Goal: Task Accomplishment & Management: Complete application form

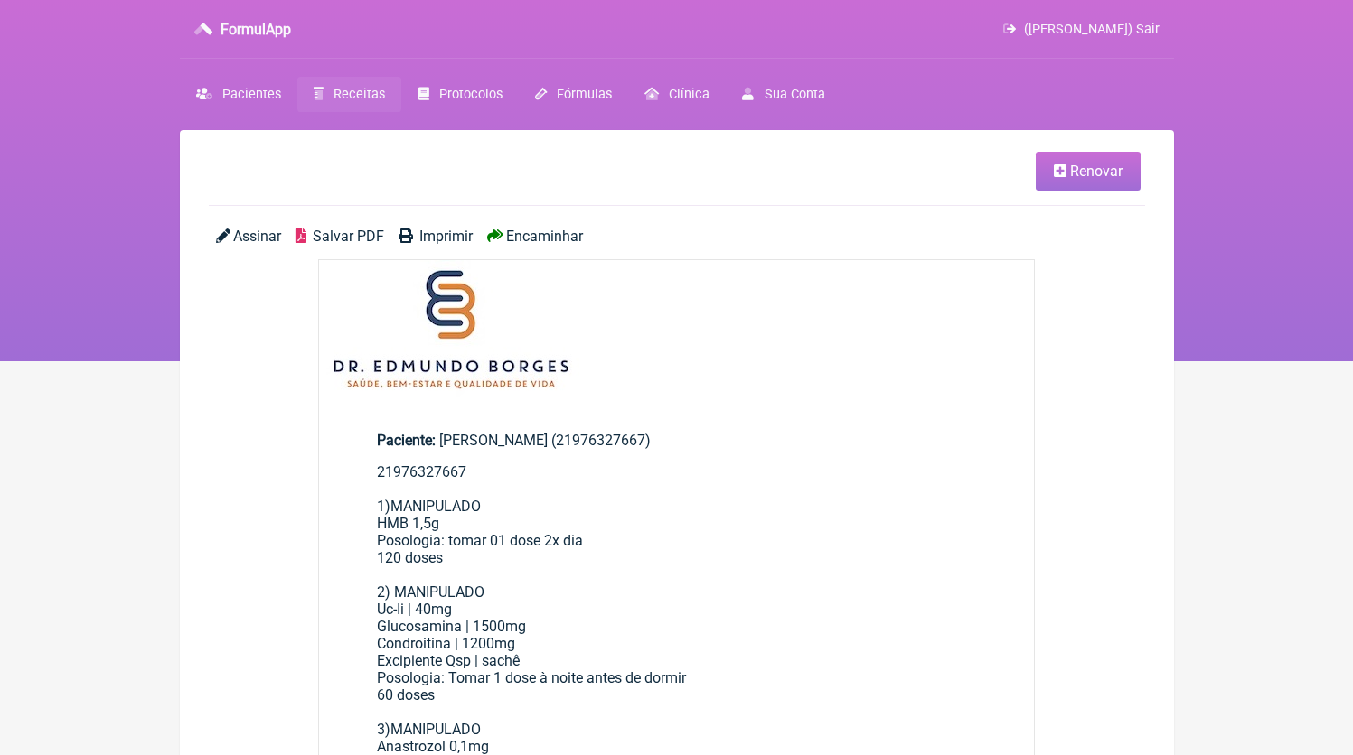
click at [356, 102] on span "Receitas" at bounding box center [359, 94] width 52 height 15
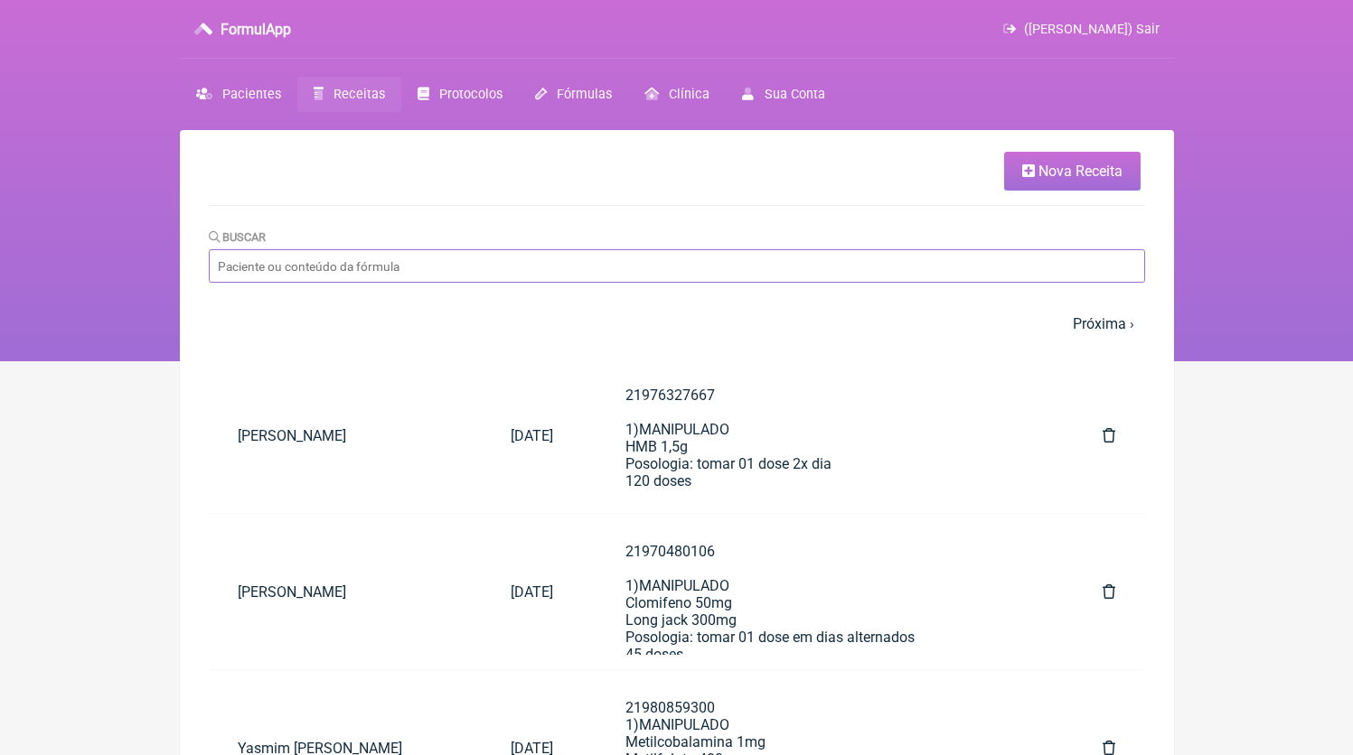
click at [652, 267] on input "Buscar" at bounding box center [677, 265] width 936 height 33
click at [1036, 180] on link "Nova Receita" at bounding box center [1072, 171] width 136 height 39
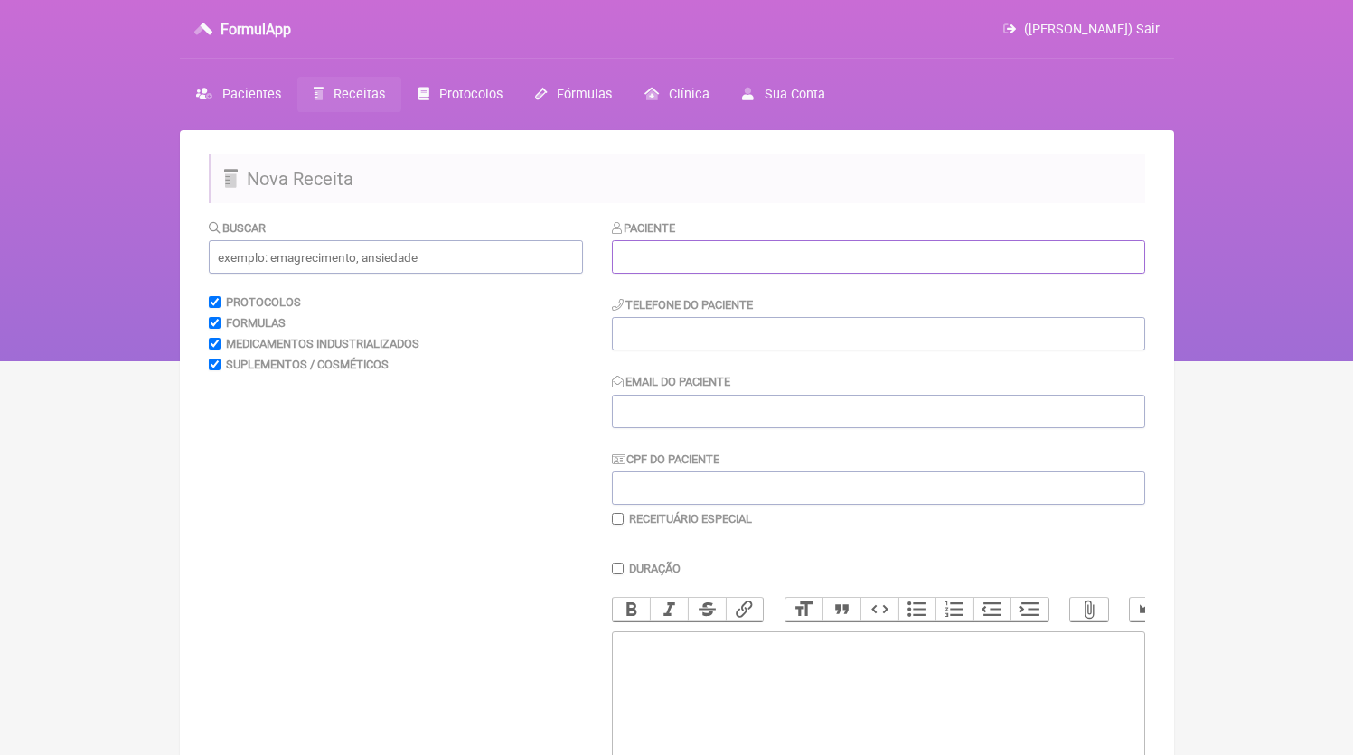
click at [741, 250] on input "text" at bounding box center [878, 256] width 533 height 33
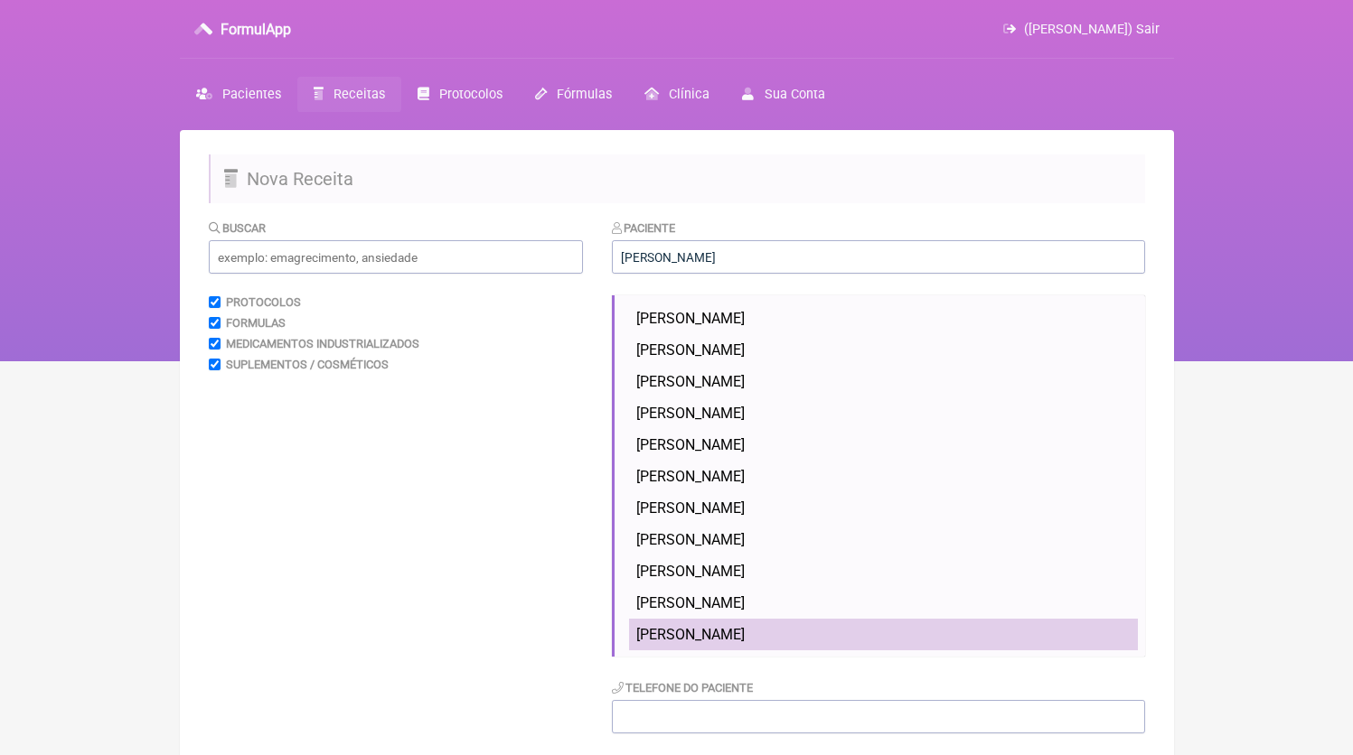
click at [817, 639] on li "[PERSON_NAME]" at bounding box center [883, 635] width 509 height 32
type input "[PERSON_NAME]"
type input "21988589087"
type input "[EMAIL_ADDRESS][DOMAIN_NAME]"
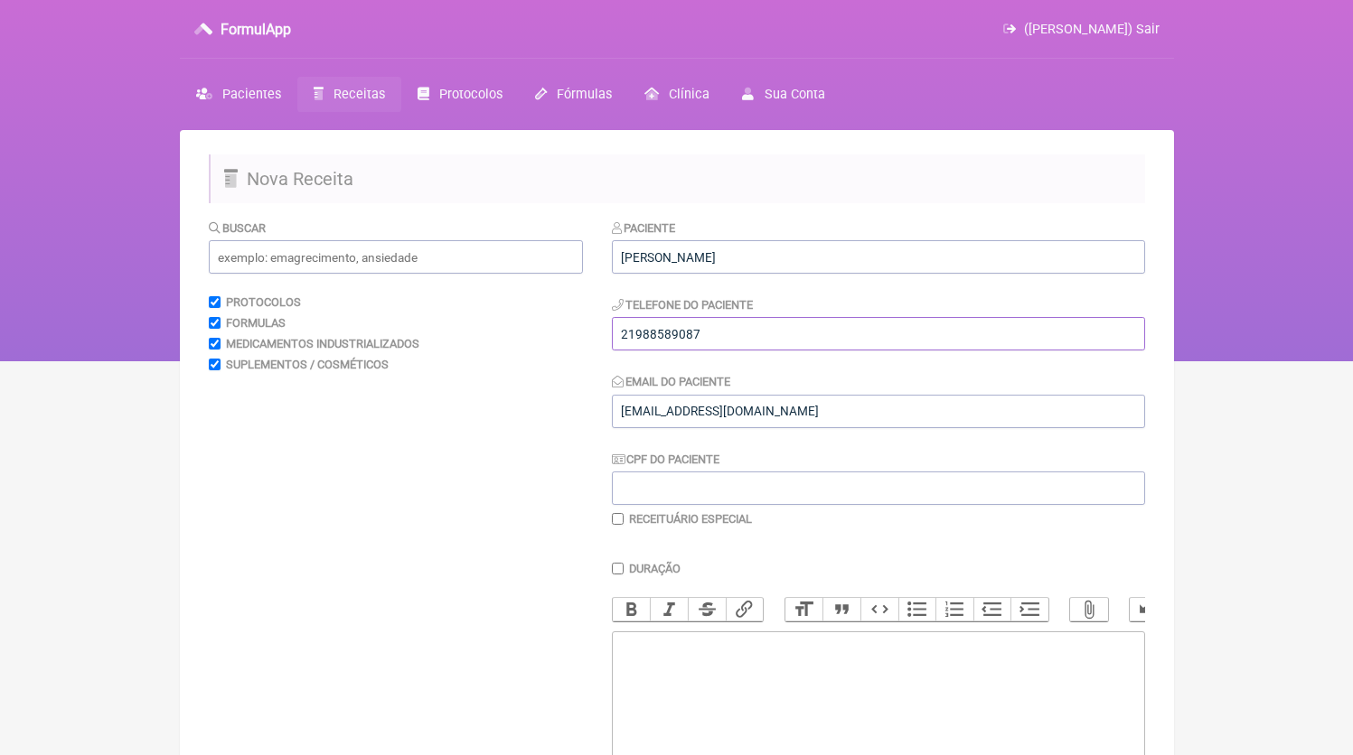
click at [823, 338] on input "21988589087" at bounding box center [878, 333] width 533 height 33
click at [768, 692] on trix-editor at bounding box center [878, 740] width 533 height 217
paste trix-editor "<div>21988589087</div>"
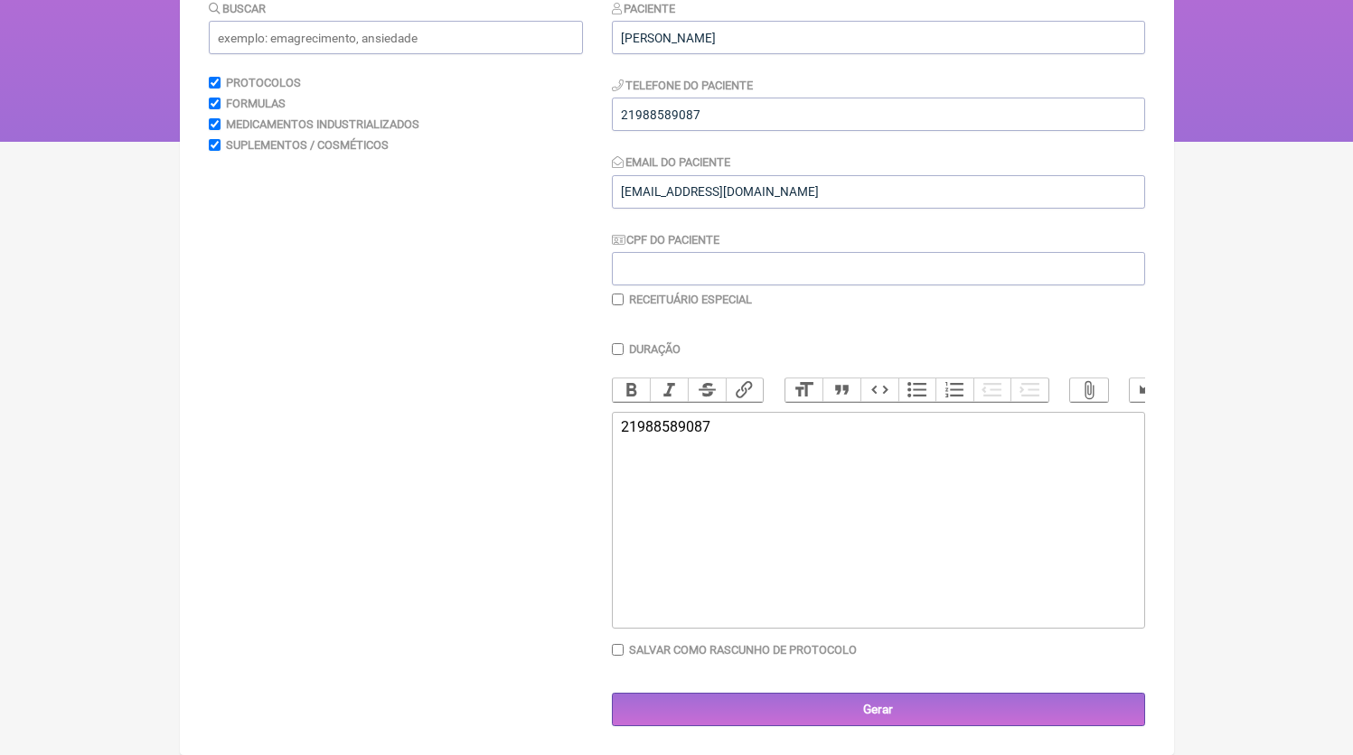
paste trix-editor "<div>21988589087<br><br>21988589087<br>1)MANIPULADO<br>Dutasterida 0,3mg<br>Pos…"
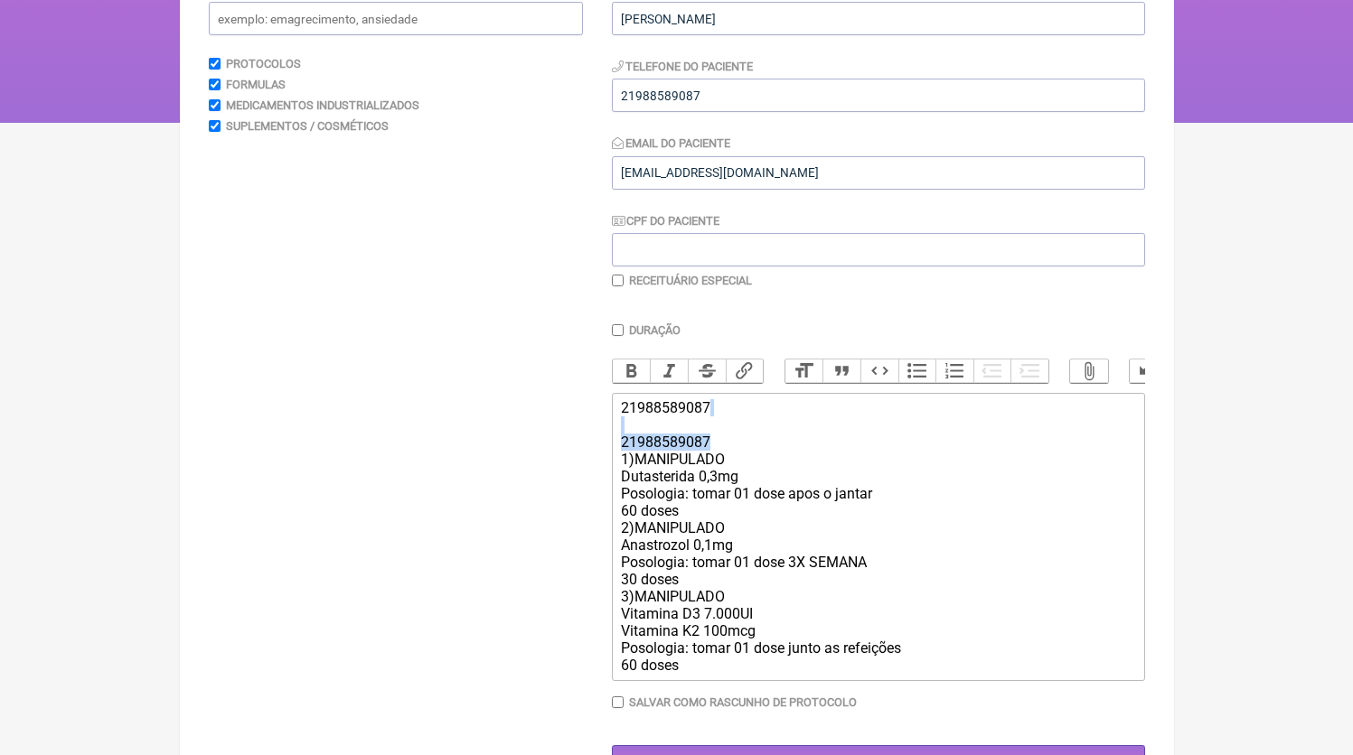
drag, startPoint x: 662, startPoint y: 455, endPoint x: 585, endPoint y: 443, distance: 78.7
click at [585, 443] on form "Buscar Protocolos Formulas Medicamentos Industrializados Suplementos / Cosmétic…" at bounding box center [677, 379] width 936 height 799
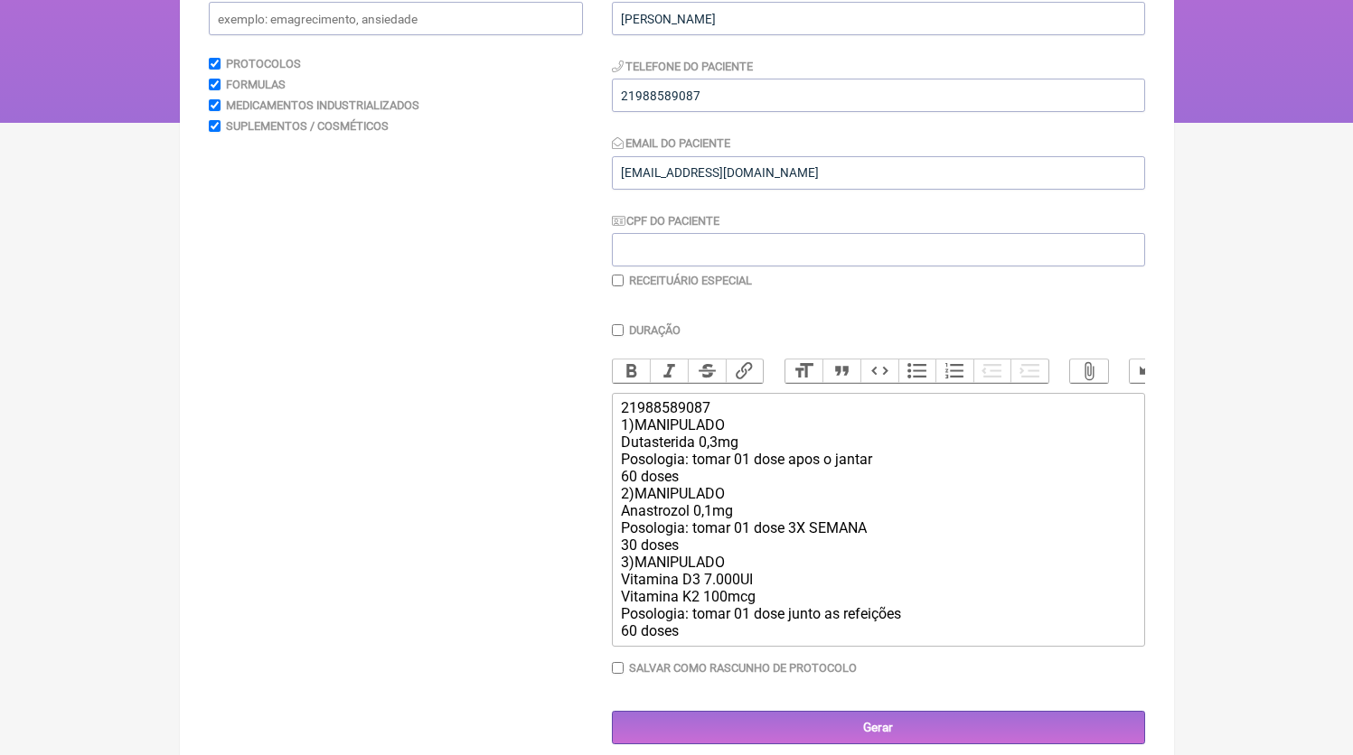
click at [714, 493] on div "21988589087 1)MANIPULADO Dutasterida 0,3mg Posologia: tomar 01 dose apos o jant…" at bounding box center [877, 519] width 513 height 240
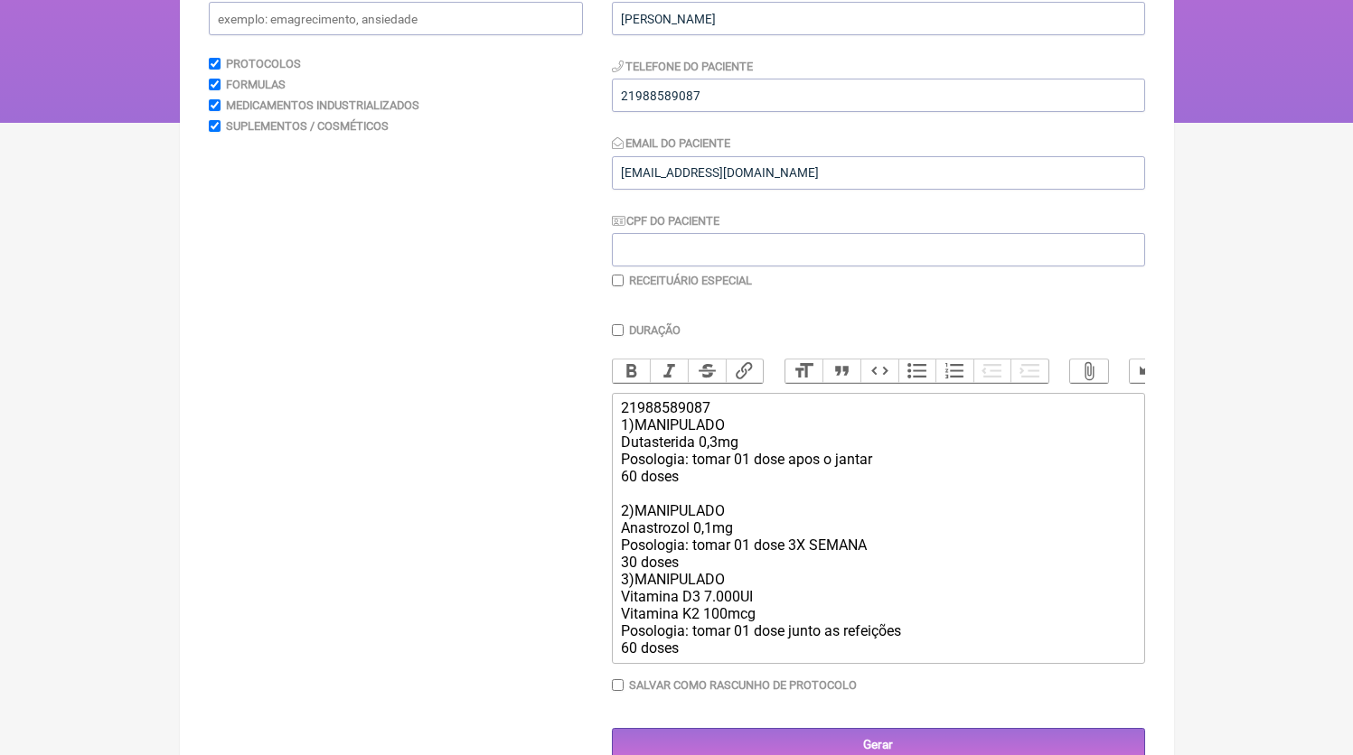
click at [762, 583] on div "21988589087 1)MANIPULADO Dutasterida 0,3mg Posologia: tomar 01 dose apos o jant…" at bounding box center [877, 528] width 513 height 258
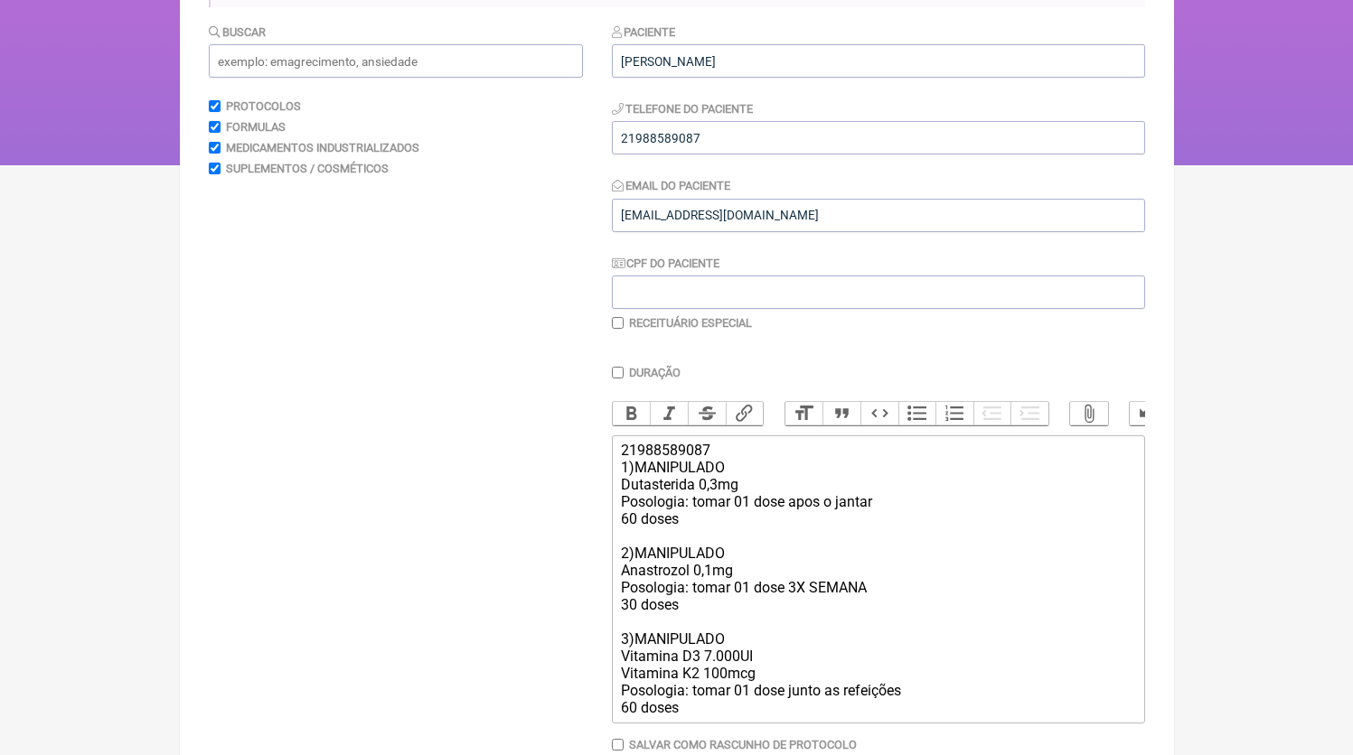
scroll to position [310, 0]
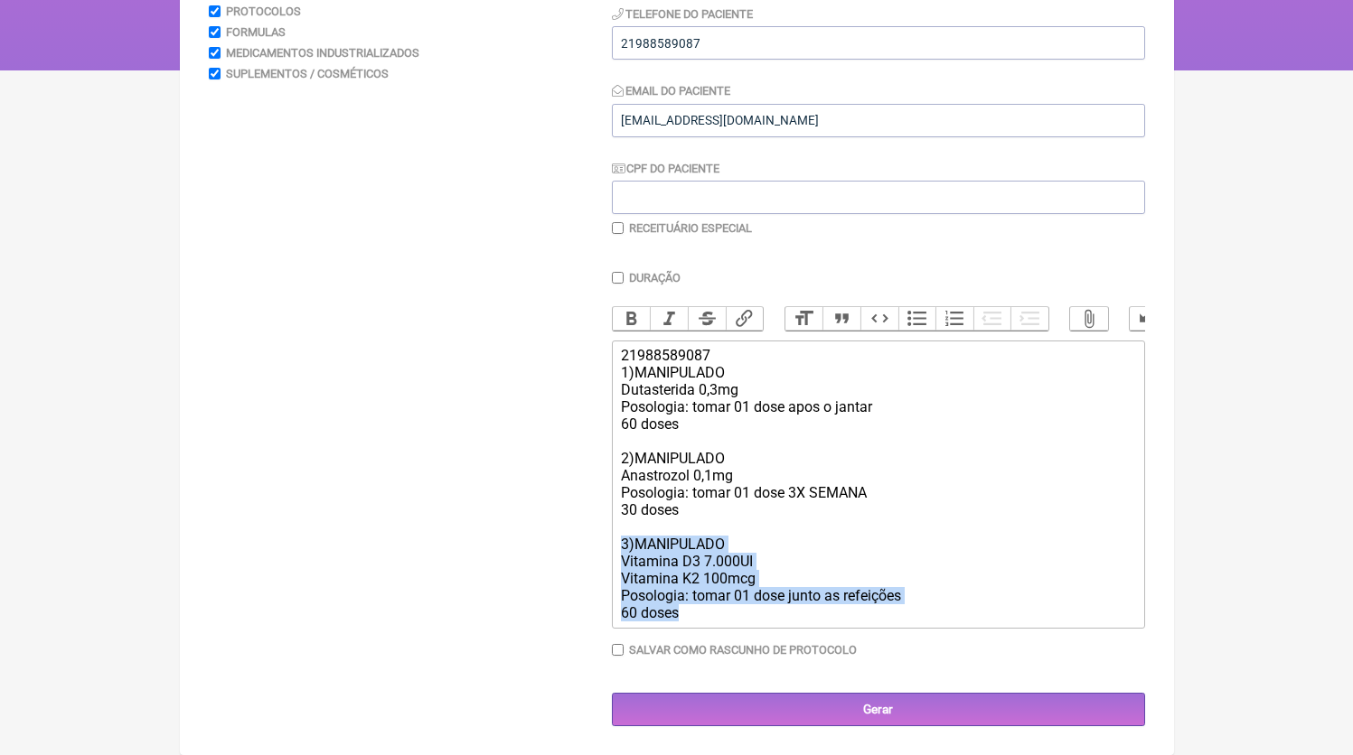
drag, startPoint x: 716, startPoint y: 615, endPoint x: 584, endPoint y: 549, distance: 147.5
click at [584, 549] on form "Buscar Protocolos Formulas Medicamentos Industrializados Suplementos / Cosmétic…" at bounding box center [677, 327] width 936 height 799
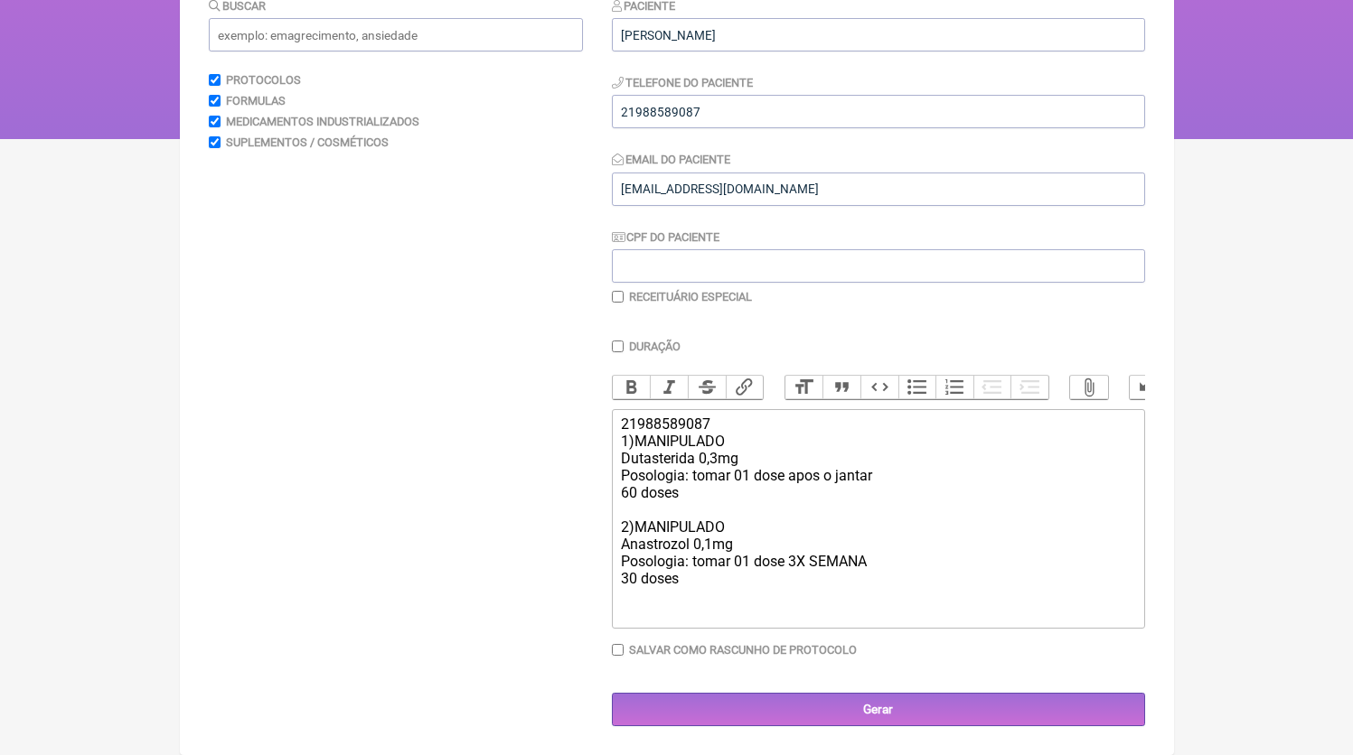
scroll to position [239, 0]
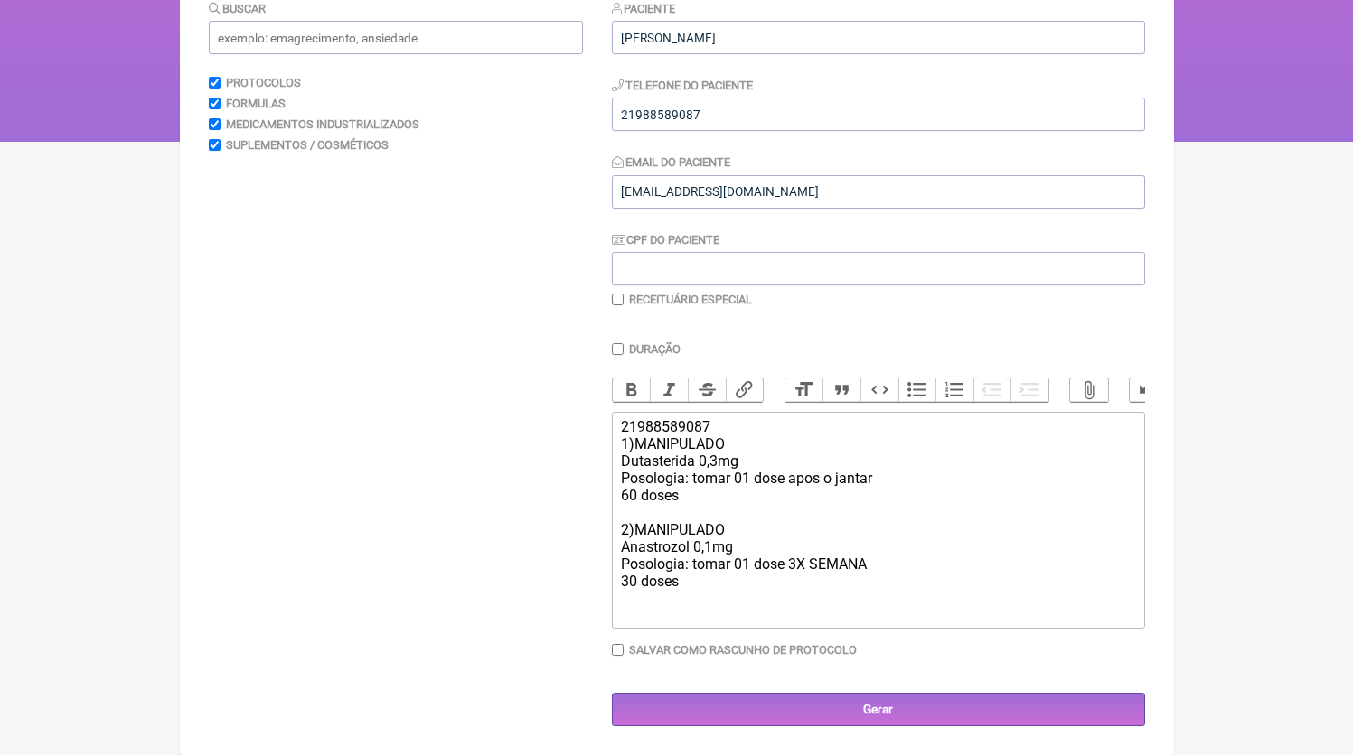
type trix-editor "<div>21988589087<br>1)MANIPULADO<br>Dutasterida 0,3mg<br>Posologia: tomar 01 do…"
click at [872, 702] on input "Gerar" at bounding box center [878, 709] width 533 height 33
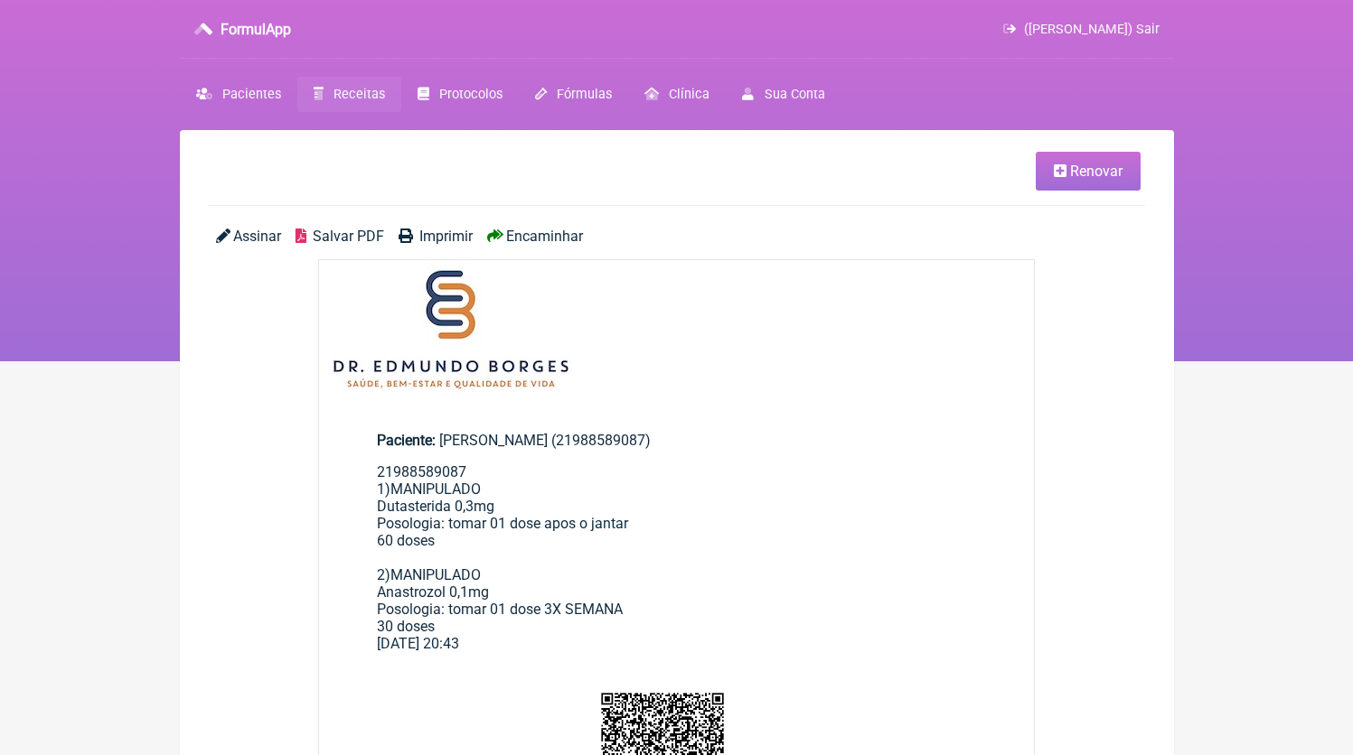
click at [356, 242] on span "Salvar PDF" at bounding box center [348, 236] width 71 height 17
